Goal: Transaction & Acquisition: Download file/media

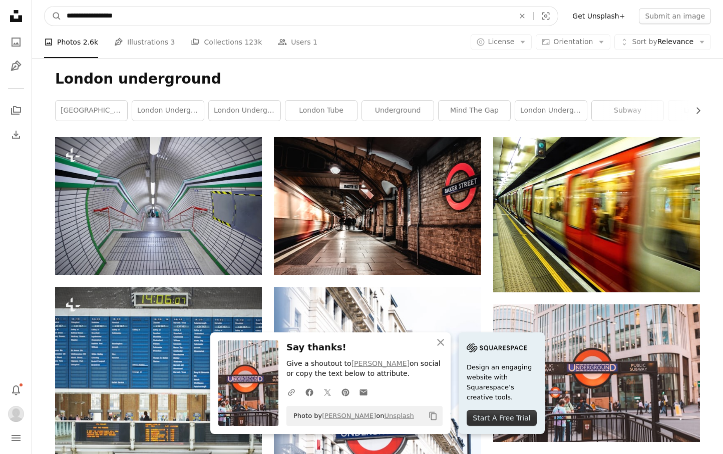
drag, startPoint x: 175, startPoint y: 15, endPoint x: 19, endPoint y: 17, distance: 156.3
type input "**********"
click at [53, 16] on button "A magnifying glass" at bounding box center [53, 16] width 17 height 19
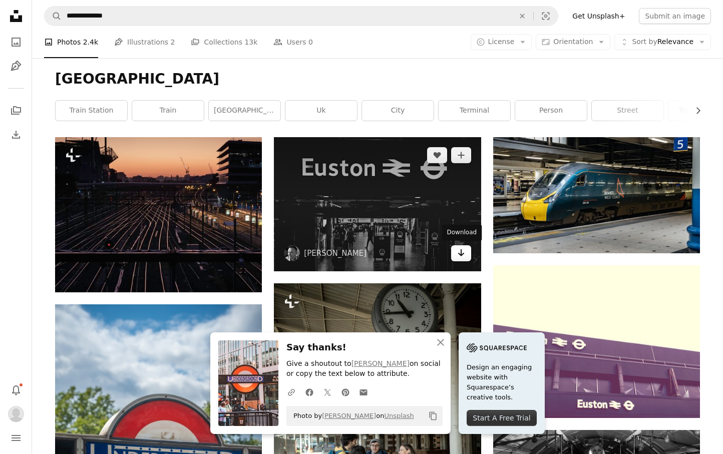
click at [465, 256] on icon "Arrow pointing down" at bounding box center [461, 253] width 8 height 12
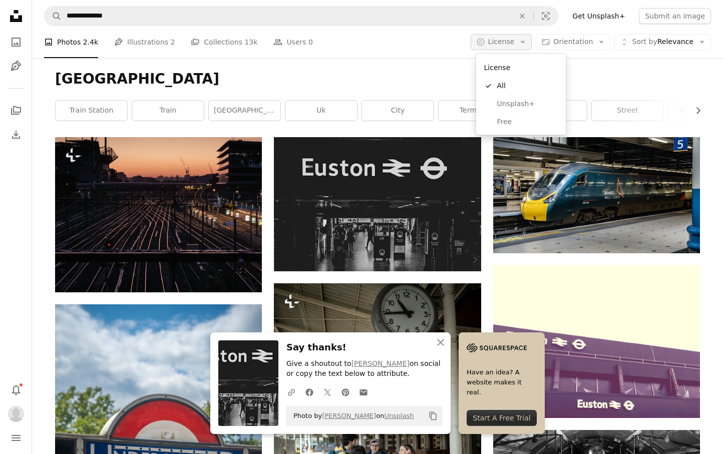
click at [524, 41] on icon "Arrow down" at bounding box center [522, 42] width 9 height 9
click at [525, 119] on span "Free" at bounding box center [527, 122] width 61 height 10
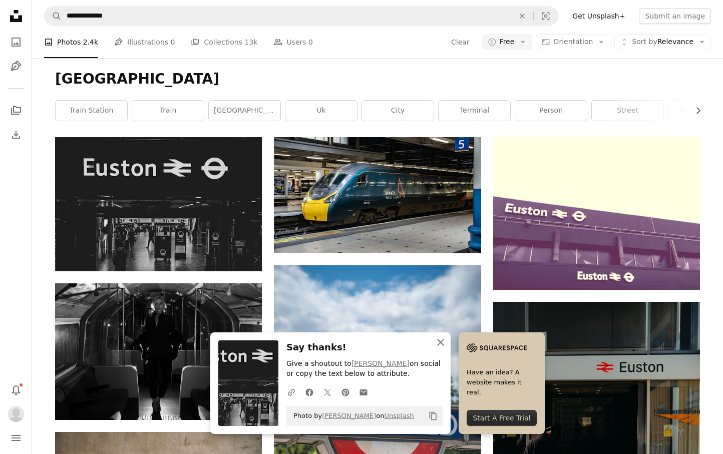
click at [441, 342] on icon "An X shape" at bounding box center [441, 343] width 12 height 12
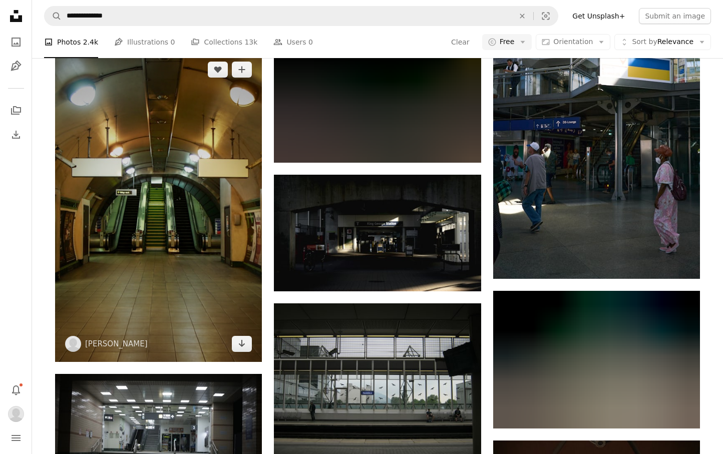
scroll to position [1289, 0]
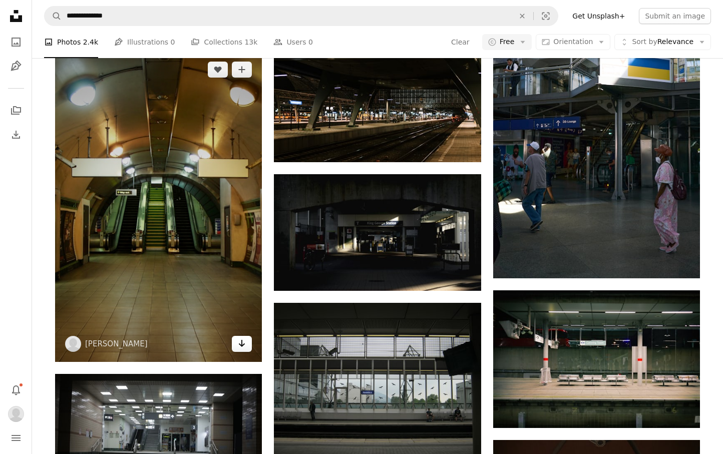
click at [241, 345] on icon "Arrow pointing down" at bounding box center [242, 344] width 8 height 12
